Goal: Task Accomplishment & Management: Manage account settings

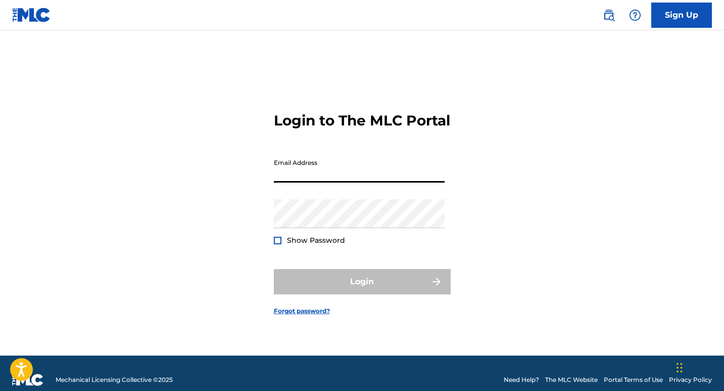
click at [311, 179] on input "Email Address" at bounding box center [359, 168] width 171 height 29
type input "[EMAIL_ADDRESS][DOMAIN_NAME]"
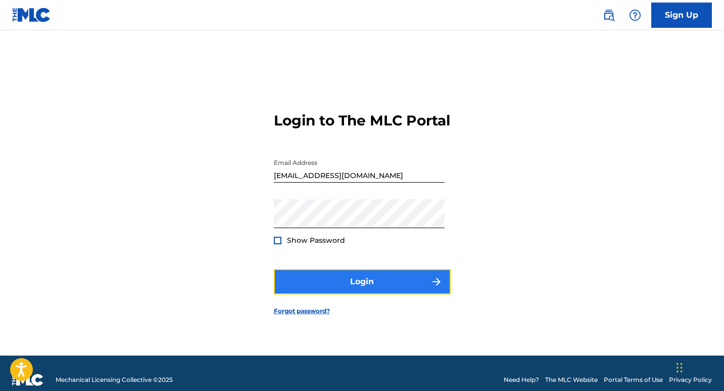
click at [364, 291] on button "Login" at bounding box center [362, 281] width 177 height 25
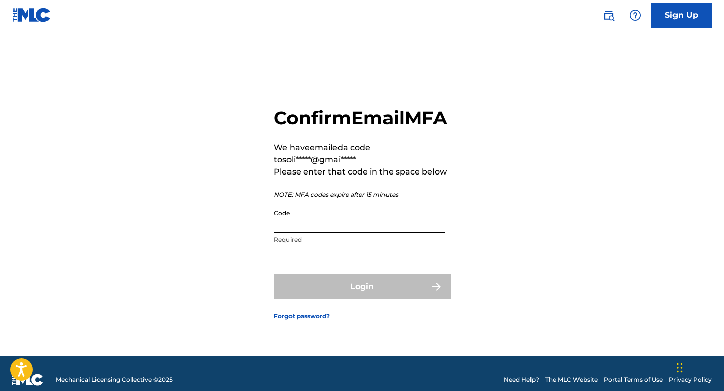
click at [305, 232] on input "Code" at bounding box center [359, 218] width 171 height 29
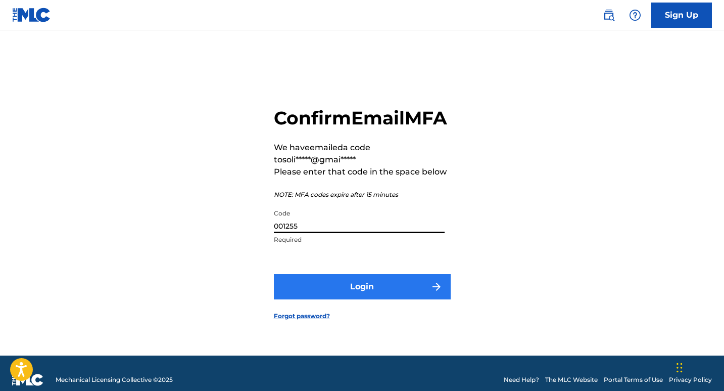
type input "001255"
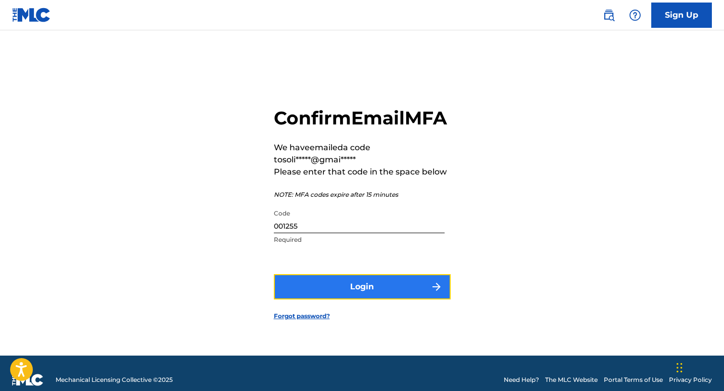
click at [341, 297] on button "Login" at bounding box center [362, 286] width 177 height 25
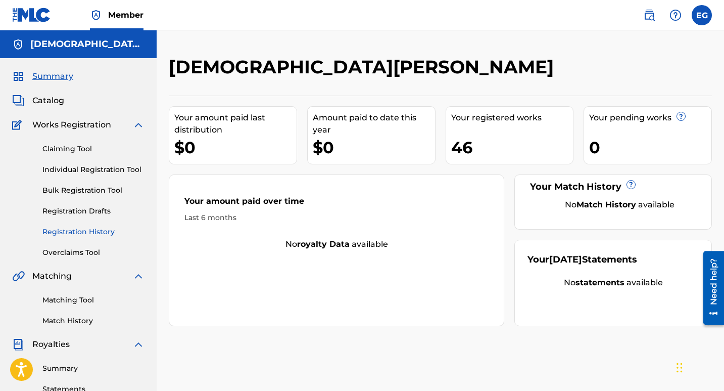
click at [98, 231] on link "Registration History" at bounding box center [93, 231] width 102 height 11
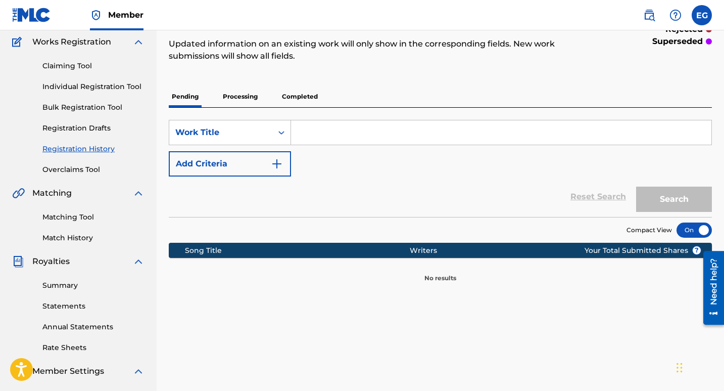
scroll to position [51, 0]
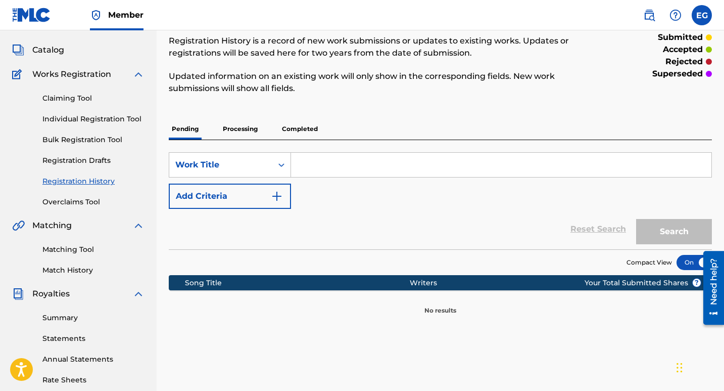
click at [248, 128] on p "Processing" at bounding box center [240, 128] width 41 height 21
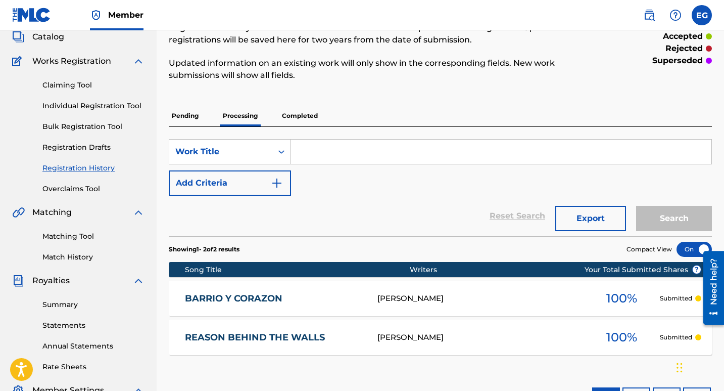
scroll to position [34, 0]
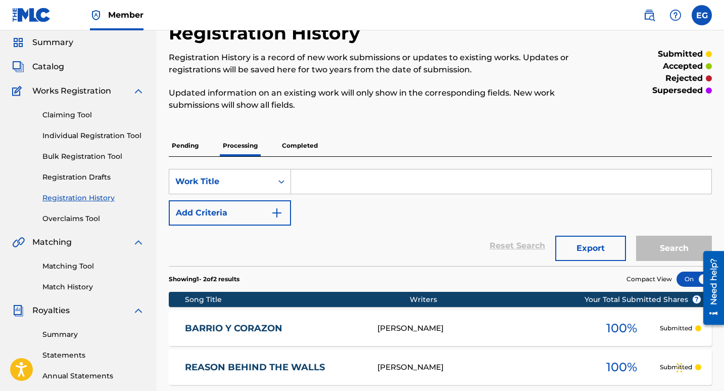
click at [310, 146] on p "Completed" at bounding box center [300, 145] width 42 height 21
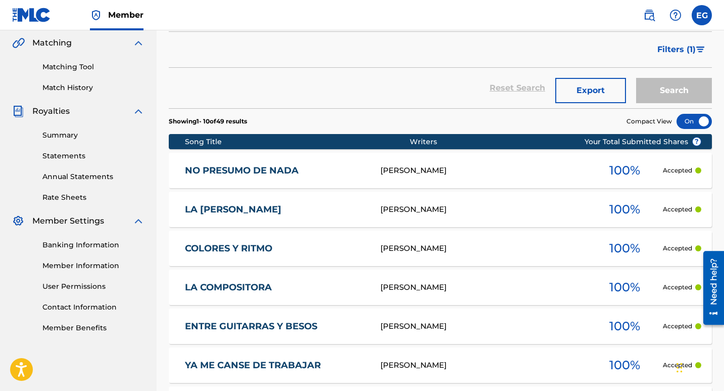
scroll to position [253, 0]
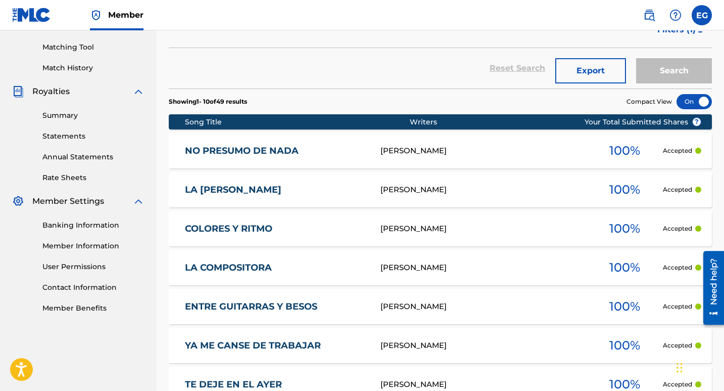
click at [252, 153] on link "NO PRESUMO DE NADA" at bounding box center [276, 151] width 182 height 12
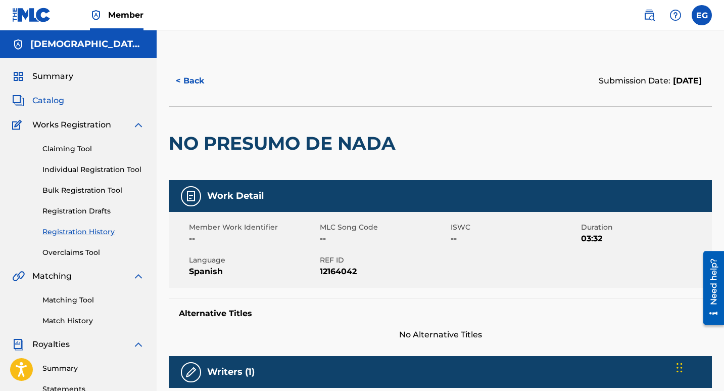
click at [57, 103] on span "Catalog" at bounding box center [48, 101] width 32 height 12
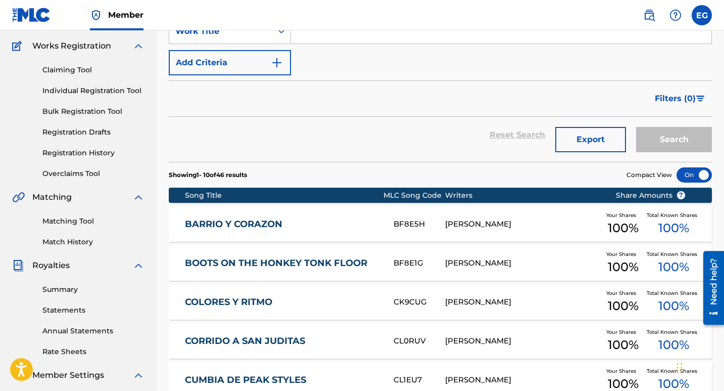
scroll to position [101, 0]
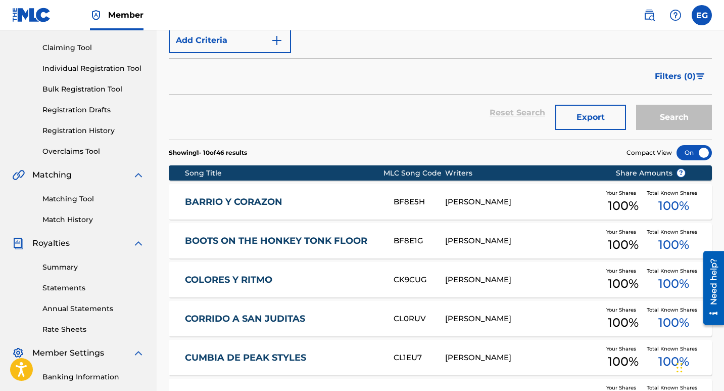
click at [255, 203] on link "BARRIO Y CORAZON" at bounding box center [282, 202] width 195 height 12
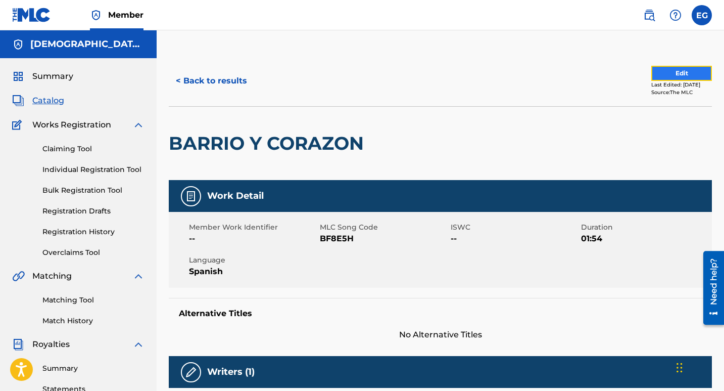
click at [663, 73] on button "Edit" at bounding box center [681, 73] width 61 height 15
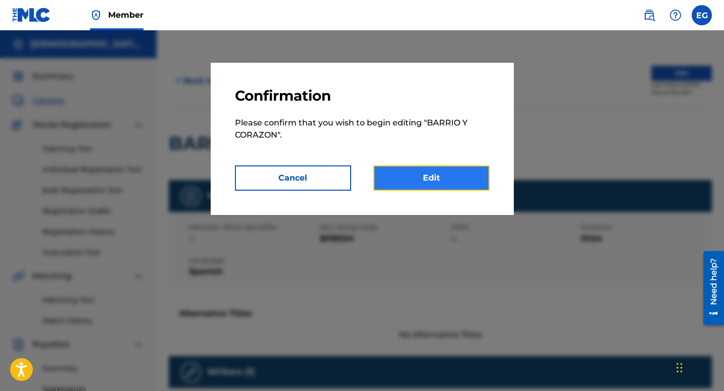
click at [439, 180] on link "Edit" at bounding box center [431, 177] width 116 height 25
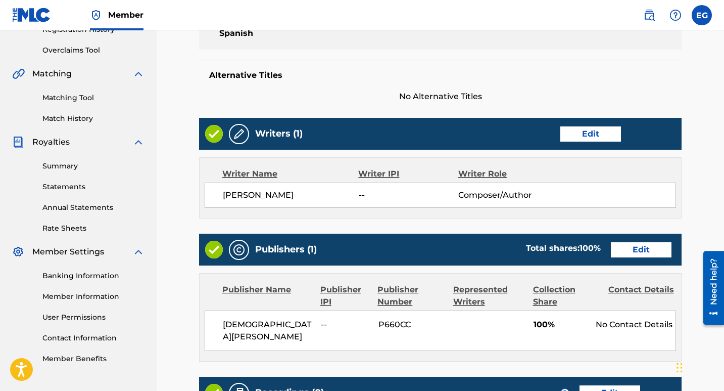
scroll to position [253, 0]
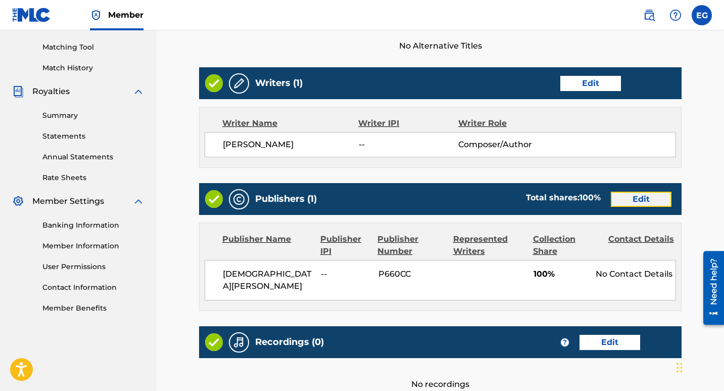
click at [648, 201] on link "Edit" at bounding box center [641, 199] width 61 height 15
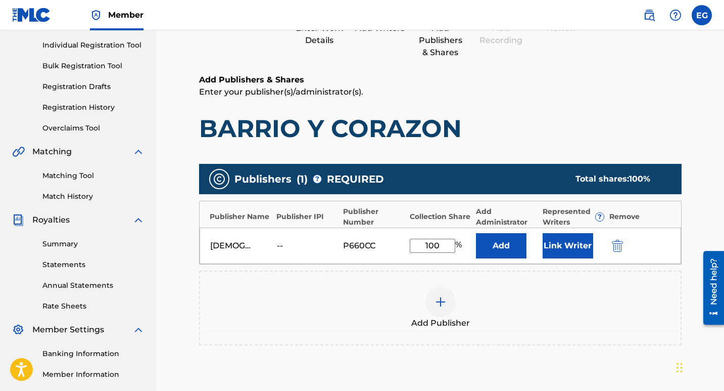
scroll to position [152, 0]
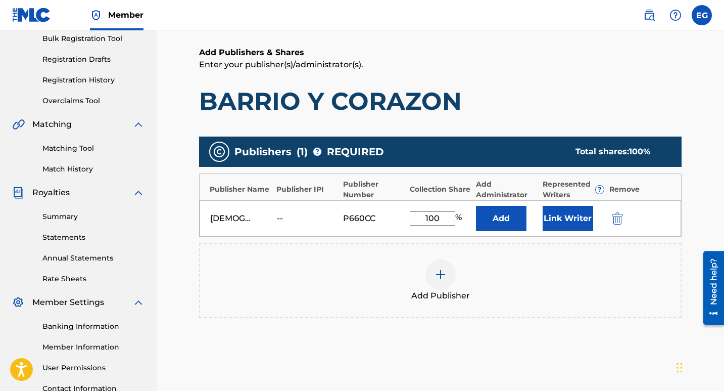
click at [235, 219] on div "[DEMOGRAPHIC_DATA][PERSON_NAME]" at bounding box center [232, 218] width 45 height 12
click at [281, 217] on div "--" at bounding box center [299, 218] width 45 height 12
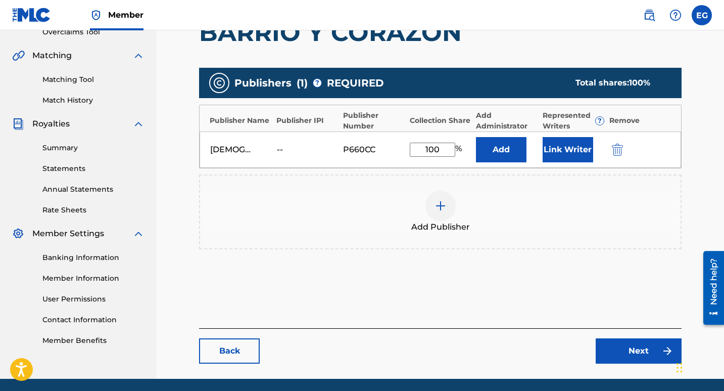
scroll to position [202, 0]
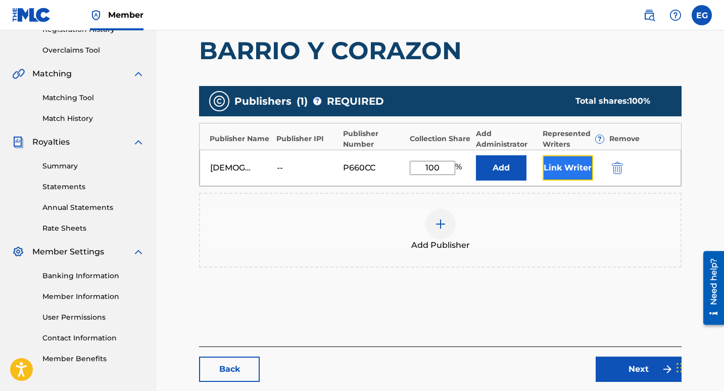
click at [557, 165] on button "Link Writer" at bounding box center [568, 167] width 51 height 25
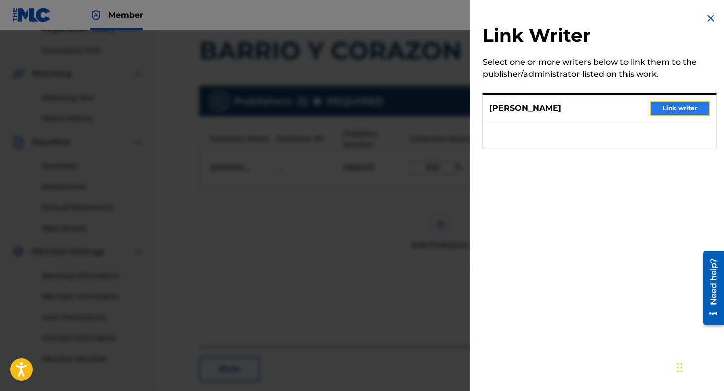
click at [679, 110] on button "Link writer" at bounding box center [680, 108] width 61 height 15
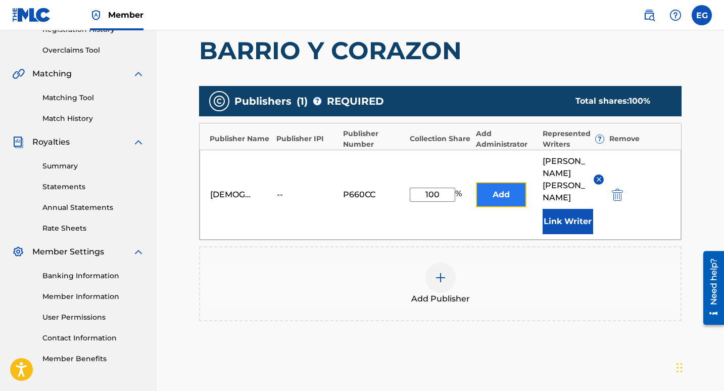
click at [503, 193] on button "Add" at bounding box center [501, 194] width 51 height 25
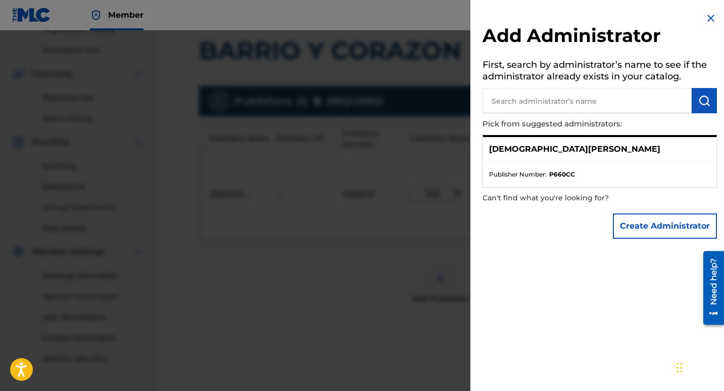
click at [547, 151] on p "[DEMOGRAPHIC_DATA][PERSON_NAME]" at bounding box center [574, 149] width 171 height 12
click at [547, 100] on input "text" at bounding box center [587, 100] width 209 height 25
type input "[PERSON_NAME]"
click at [706, 101] on img "submit" at bounding box center [704, 101] width 12 height 12
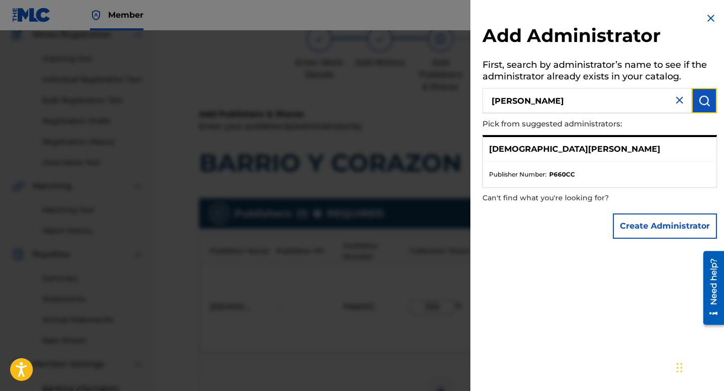
scroll to position [51, 0]
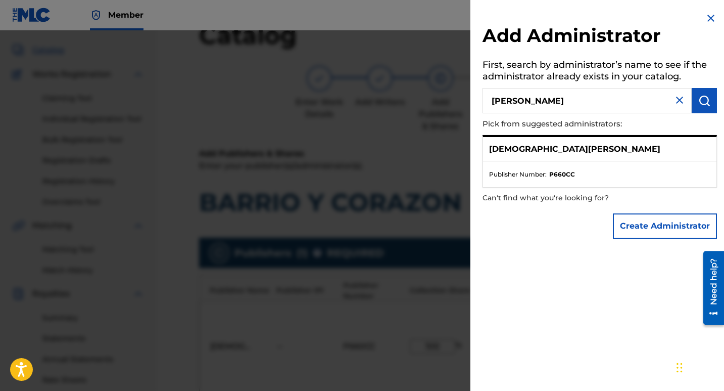
click at [707, 16] on img at bounding box center [711, 18] width 12 height 12
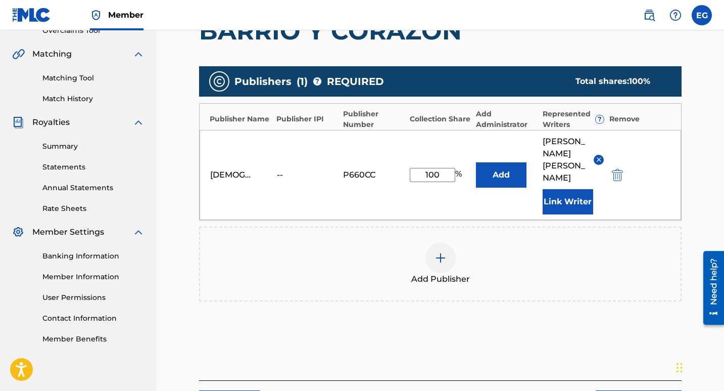
scroll to position [253, 0]
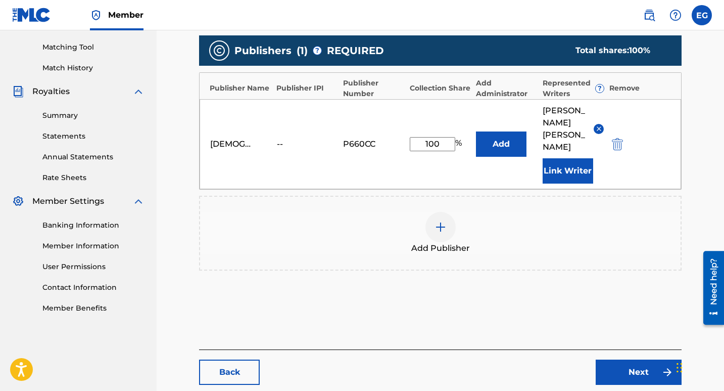
click at [440, 227] on img at bounding box center [441, 227] width 12 height 12
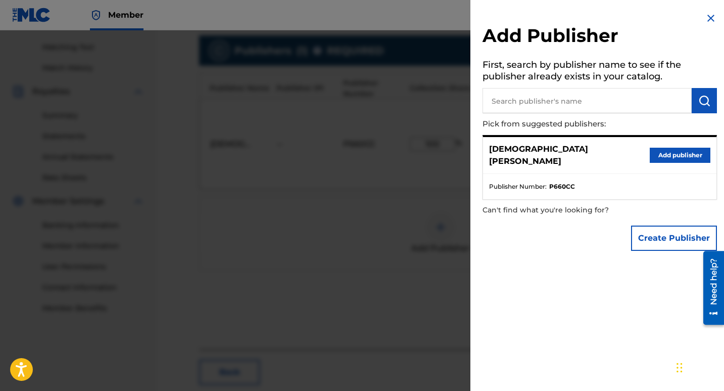
click at [551, 152] on p "[DEMOGRAPHIC_DATA][PERSON_NAME]" at bounding box center [569, 155] width 161 height 24
click at [679, 149] on button "Add publisher" at bounding box center [680, 155] width 61 height 15
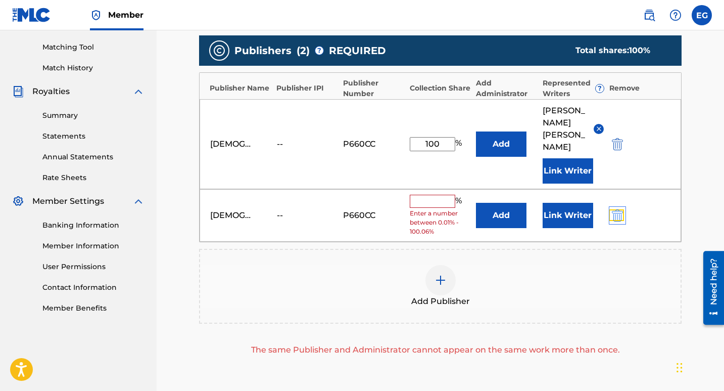
click at [615, 216] on img "submit" at bounding box center [617, 215] width 11 height 12
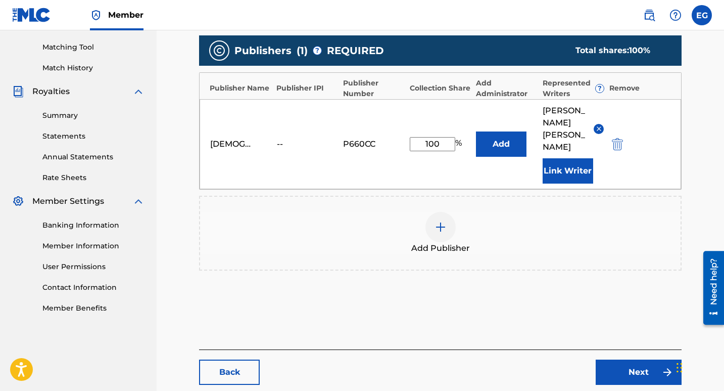
scroll to position [202, 0]
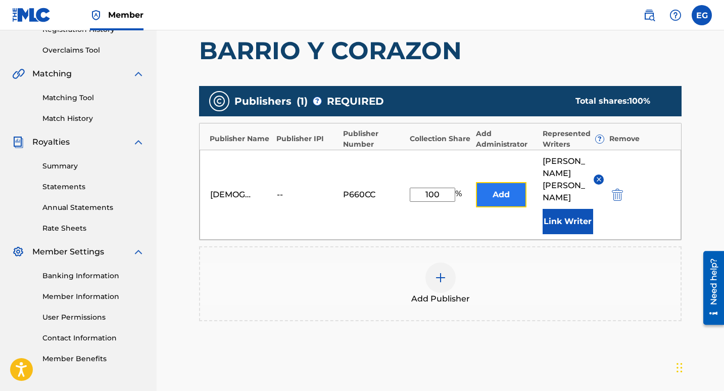
click at [510, 197] on button "Add" at bounding box center [501, 194] width 51 height 25
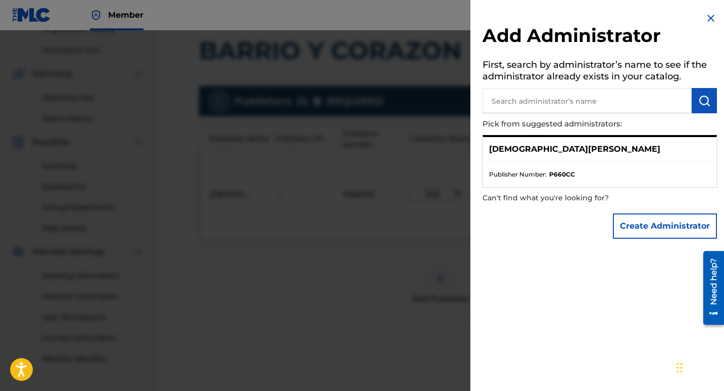
click at [536, 101] on input "text" at bounding box center [587, 100] width 209 height 25
click at [699, 104] on img "submit" at bounding box center [704, 101] width 12 height 12
click at [528, 102] on input "text" at bounding box center [587, 100] width 209 height 25
type input "[PERSON_NAME]"
click at [707, 101] on img "submit" at bounding box center [704, 101] width 12 height 12
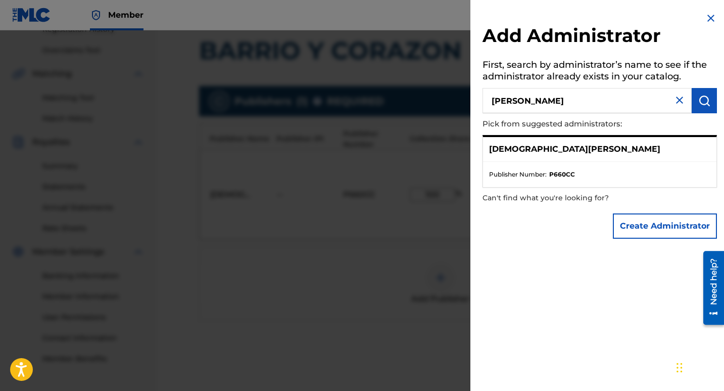
click at [554, 149] on p "[DEMOGRAPHIC_DATA][PERSON_NAME]" at bounding box center [574, 149] width 171 height 12
click at [663, 228] on button "Create Administrator" at bounding box center [665, 225] width 104 height 25
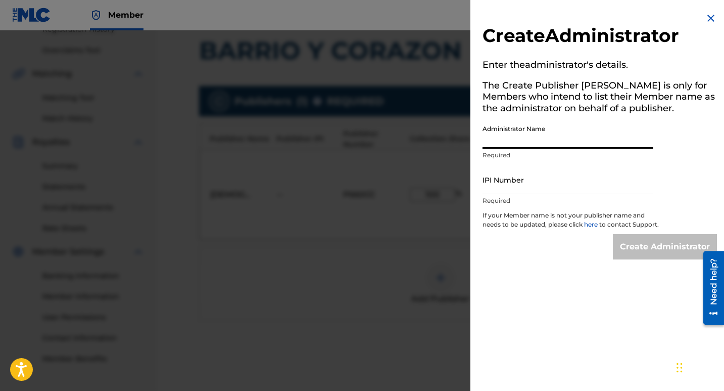
click at [519, 133] on input "Administrator Name" at bounding box center [568, 134] width 171 height 29
type input "[PERSON_NAME]"
click at [505, 187] on input "IPI Number" at bounding box center [568, 179] width 171 height 29
paste input "3937963"
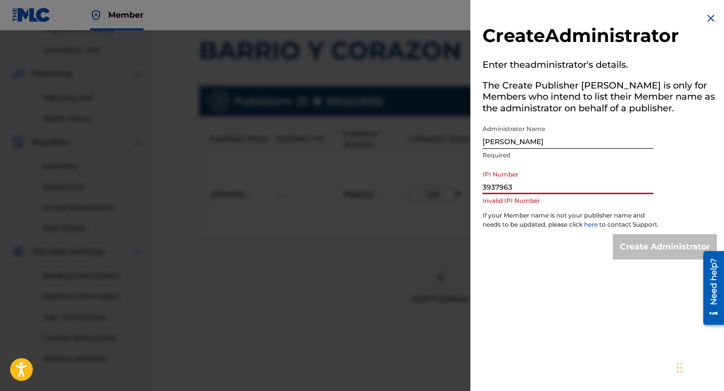
drag, startPoint x: 522, startPoint y: 186, endPoint x: 482, endPoint y: 185, distance: 39.4
click at [482, 185] on div "Create Administrator Enter the administrator 's details. The Create Publisher b…" at bounding box center [599, 135] width 259 height 271
paste input "MI AUTHORIA"
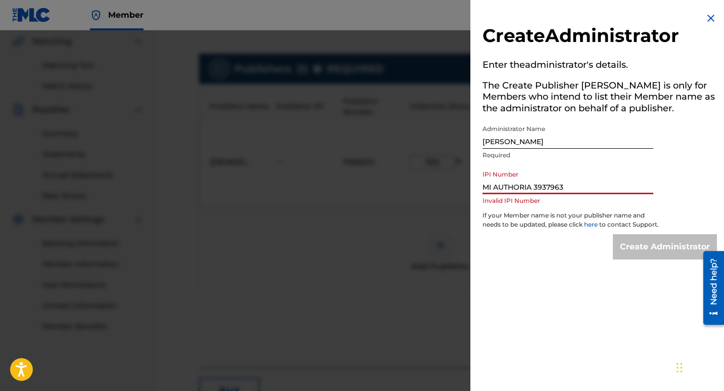
scroll to position [253, 0]
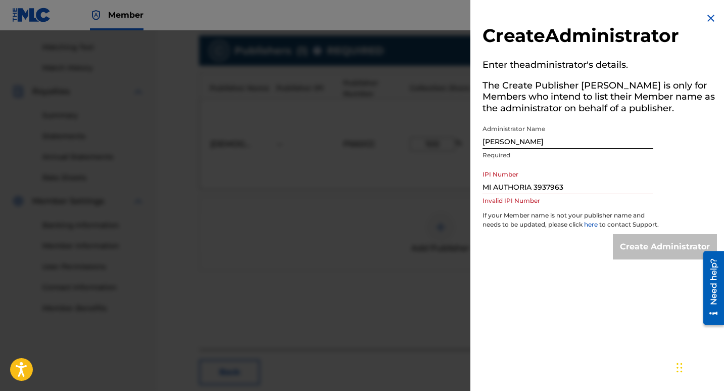
click at [602, 204] on p "Invalid IPI Number" at bounding box center [568, 200] width 171 height 9
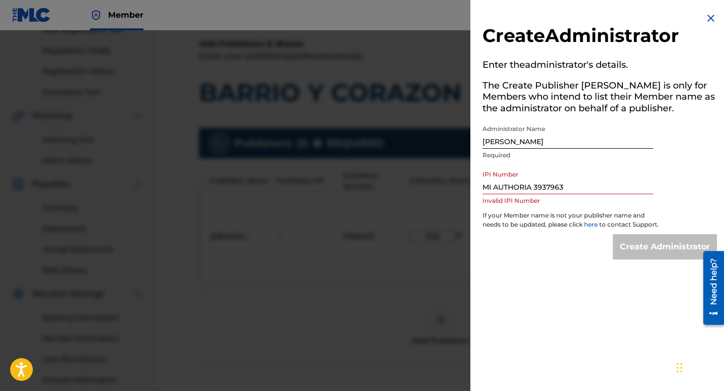
scroll to position [152, 0]
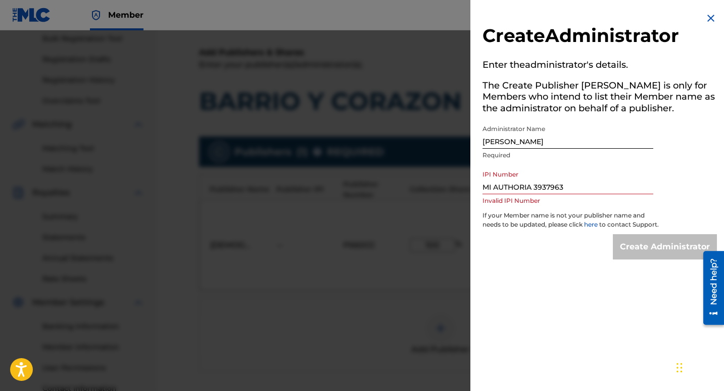
click at [534, 187] on input "MI AUTHORIA 3937963" at bounding box center [568, 179] width 171 height 29
click at [604, 173] on input "3937963" at bounding box center [568, 179] width 171 height 29
type input "3"
paste input "P660CC"
click at [566, 179] on input "P660CC" at bounding box center [568, 179] width 171 height 29
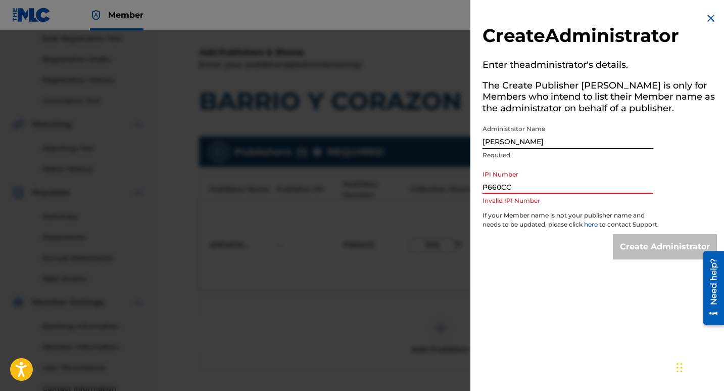
type input "P660CC"
click at [651, 259] on div "Create Administrator" at bounding box center [665, 246] width 104 height 25
click at [709, 18] on img at bounding box center [711, 18] width 12 height 12
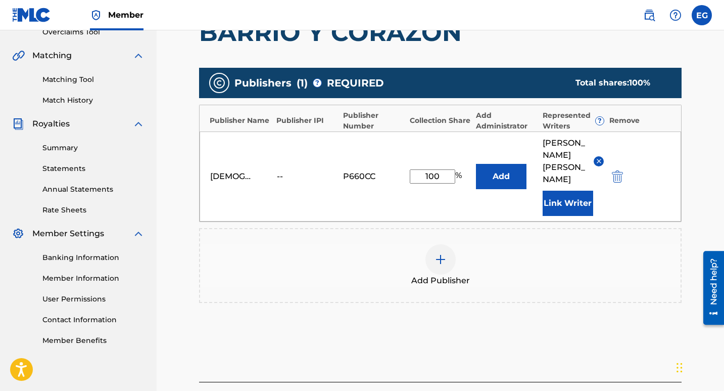
scroll to position [253, 0]
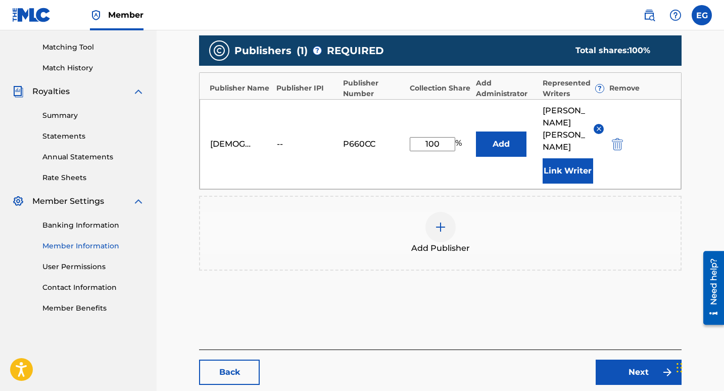
click at [106, 247] on link "Member Information" at bounding box center [93, 246] width 102 height 11
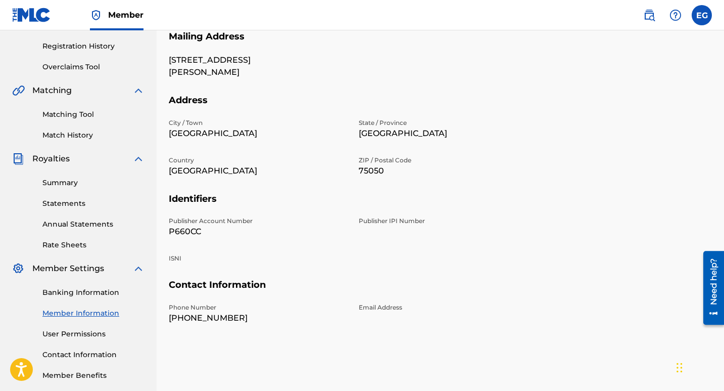
scroll to position [236, 0]
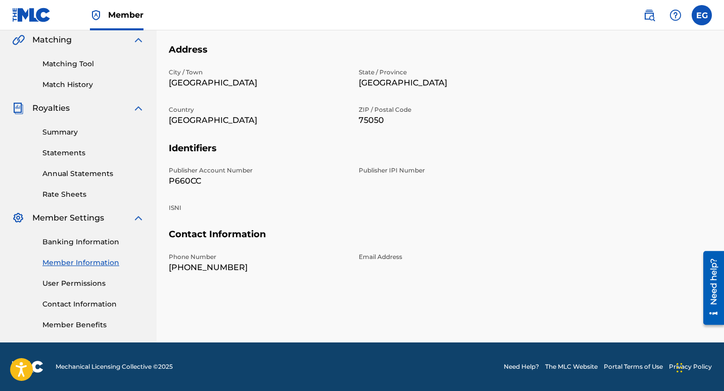
click at [369, 257] on p "Email Address" at bounding box center [448, 256] width 178 height 9
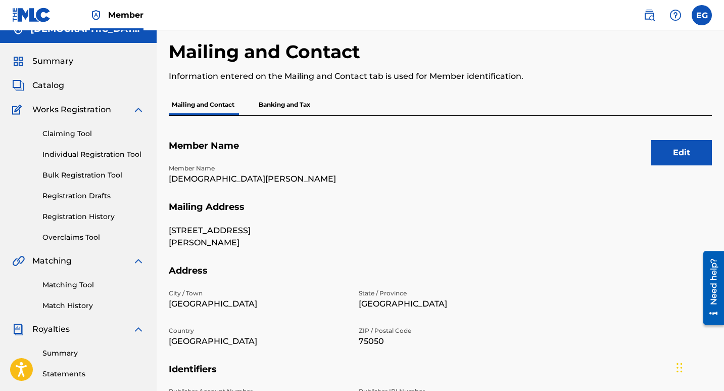
scroll to position [0, 0]
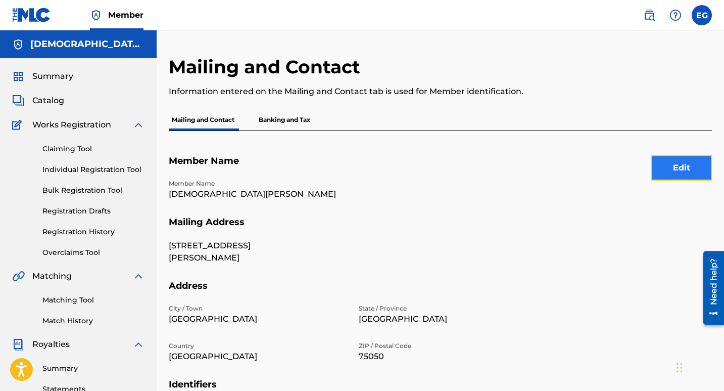
click at [674, 169] on button "Edit" at bounding box center [681, 167] width 61 height 25
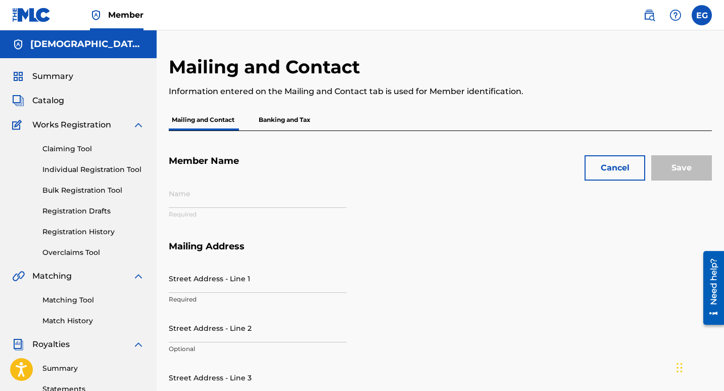
type input "[DEMOGRAPHIC_DATA][PERSON_NAME]"
type input "[STREET_ADDRESS]"
type input "[PERSON_NAME]"
type input "[GEOGRAPHIC_DATA]"
type input "75050"
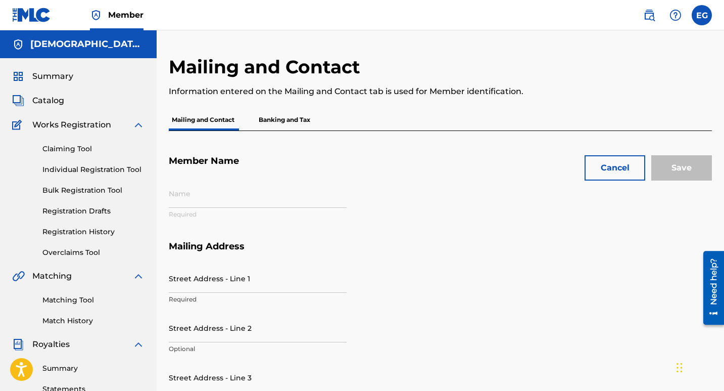
type input "P660CC"
type input "214"
type input "2072509"
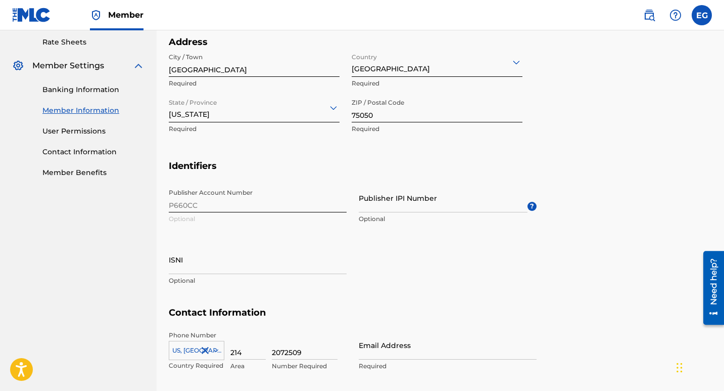
scroll to position [404, 0]
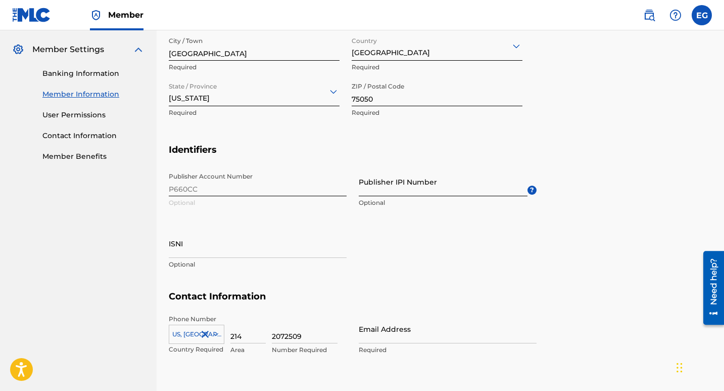
click at [396, 190] on input "Publisher IPI Number" at bounding box center [443, 181] width 169 height 29
type input "P"
paste input "3937963"
type input "3937963"
click at [535, 242] on div "Publisher Account Number P660CC Optional Publisher IPI Number 3937963 Invalid I…" at bounding box center [353, 228] width 368 height 123
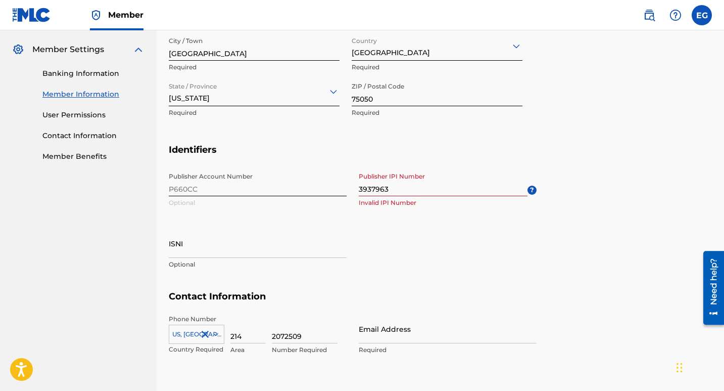
drag, startPoint x: 205, startPoint y: 190, endPoint x: 173, endPoint y: 186, distance: 31.5
click at [173, 185] on div "Publisher Account Number P660CC Optional Publisher IPI Number 3937963 Invalid I…" at bounding box center [353, 228] width 368 height 123
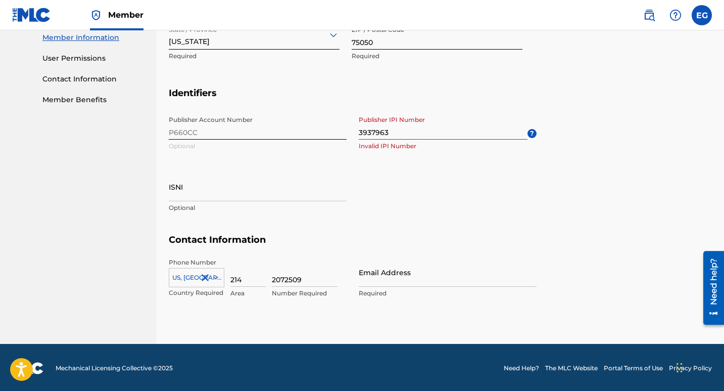
scroll to position [462, 0]
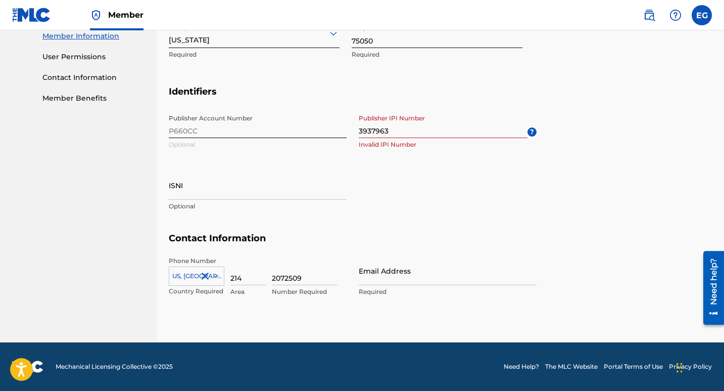
click at [360, 202] on div "Publisher Account Number P660CC Optional Publisher IPI Number 3937963 Invalid I…" at bounding box center [353, 170] width 368 height 123
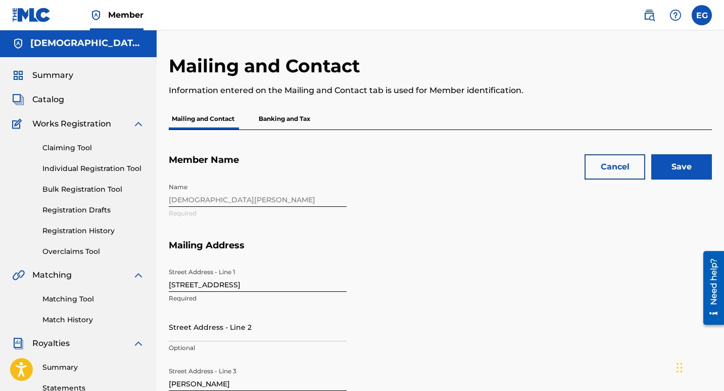
scroll to position [0, 0]
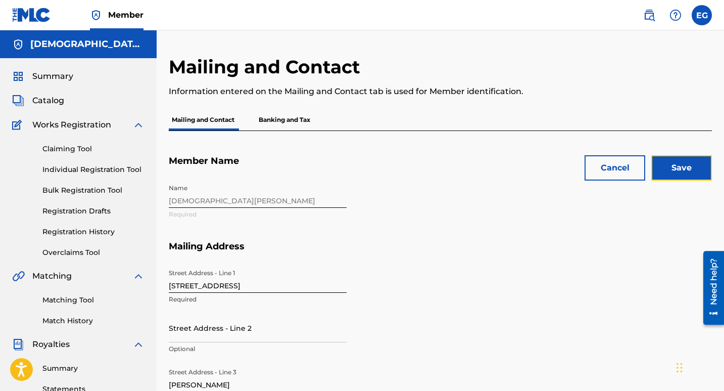
drag, startPoint x: 682, startPoint y: 162, endPoint x: 694, endPoint y: 171, distance: 15.5
click at [683, 167] on input "Save" at bounding box center [681, 167] width 61 height 25
click at [615, 172] on button "Cancel" at bounding box center [615, 167] width 61 height 25
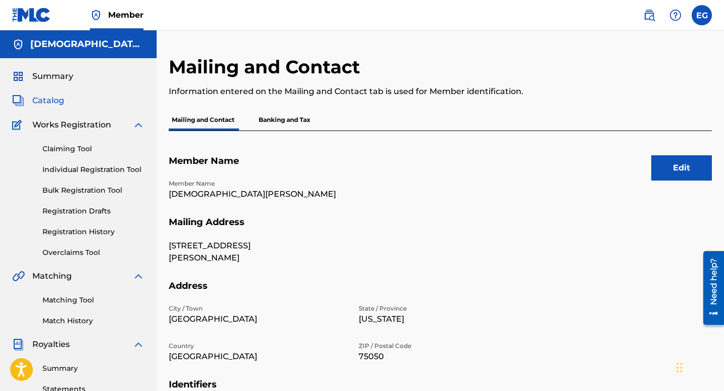
click at [40, 98] on span "Catalog" at bounding box center [48, 101] width 32 height 12
